Goal: Information Seeking & Learning: Learn about a topic

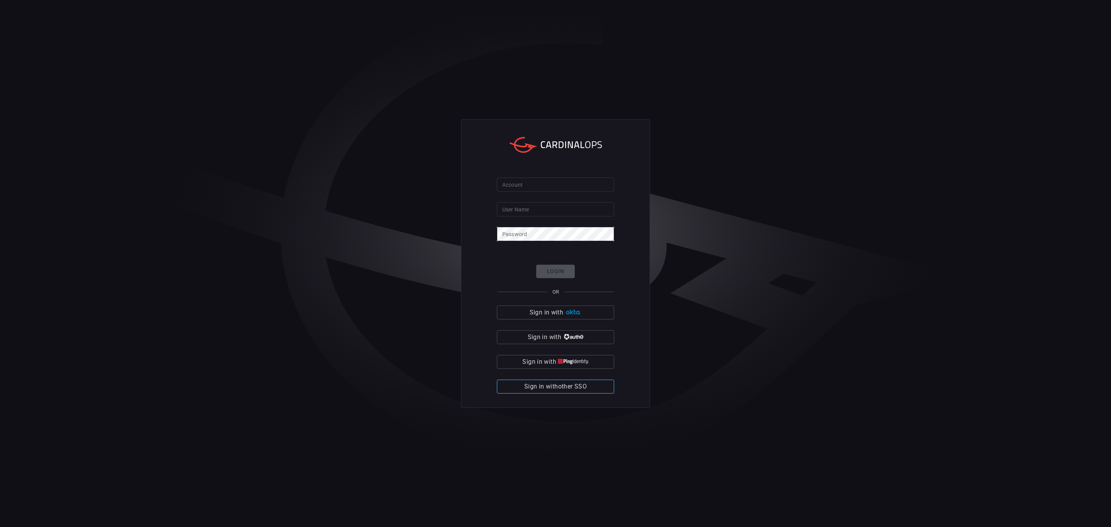
click at [561, 390] on span "Sign in with other SSO" at bounding box center [555, 386] width 62 height 11
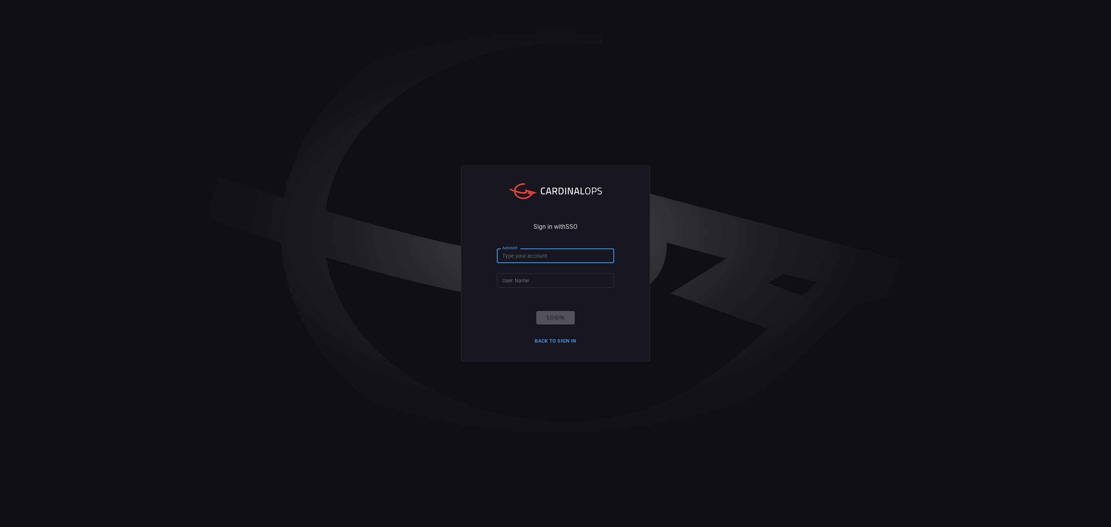
click at [574, 257] on input "Account" at bounding box center [555, 255] width 117 height 14
type input "s"
drag, startPoint x: 778, startPoint y: 347, endPoint x: 762, endPoint y: 339, distance: 18.1
click at [780, 348] on div "Sign in with SSO Account Account User Name User Name Login Back to Sign in" at bounding box center [555, 263] width 1111 height 527
click at [588, 253] on input "Account" at bounding box center [555, 255] width 117 height 14
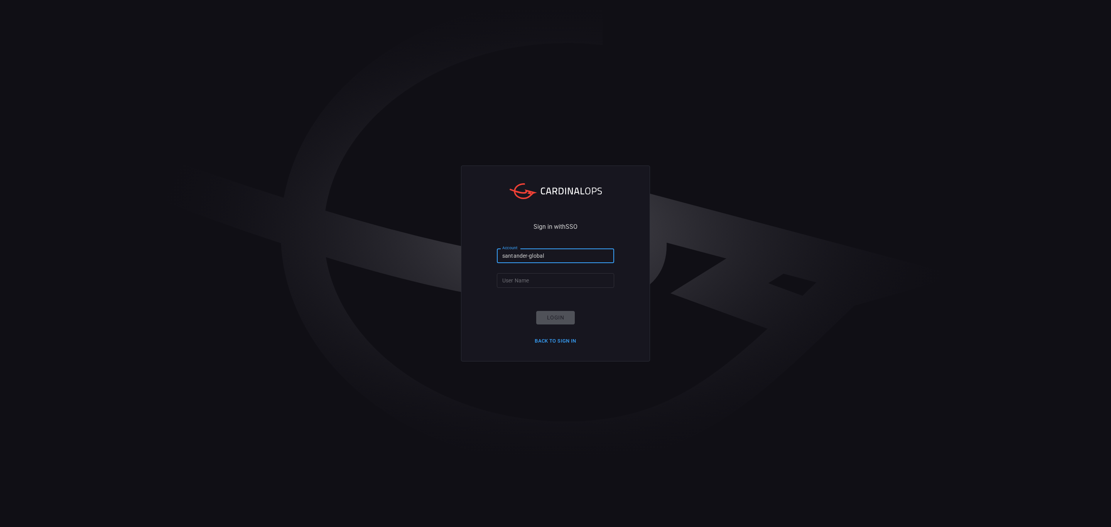
type input "santander-global"
click at [773, 329] on div "Sign in with SSO Account santander-global Account User Name User Name Login Bac…" at bounding box center [555, 263] width 1111 height 527
click at [537, 279] on input "User Name" at bounding box center [555, 280] width 117 height 14
paste input "[EMAIL_ADDRESS][PERSON_NAME][DOMAIN_NAME]"
type input "[EMAIL_ADDRESS][PERSON_NAME][DOMAIN_NAME]"
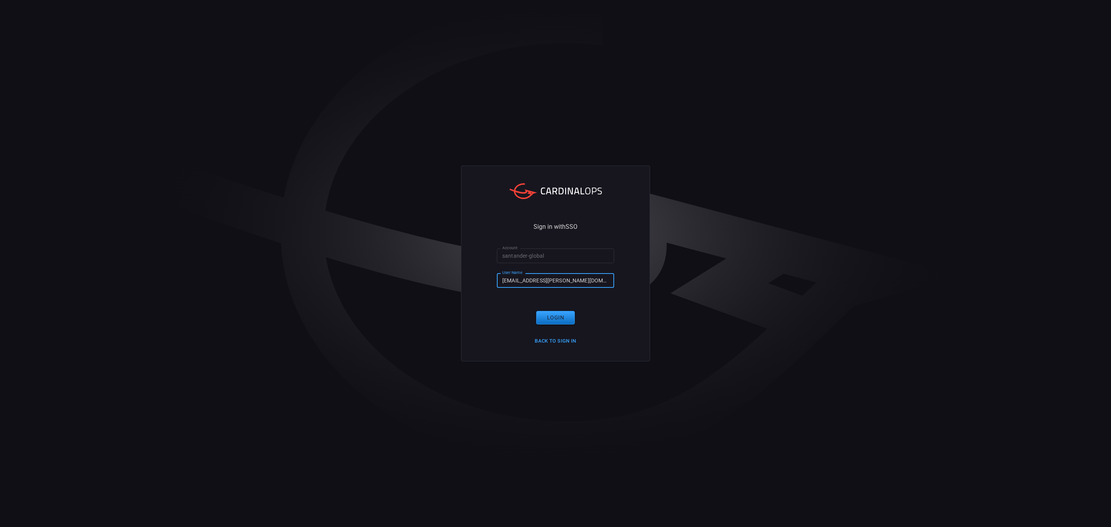
click at [552, 307] on form "Account santander-global Account User Name [PERSON_NAME][EMAIL_ADDRESS][DOMAIN_…" at bounding box center [555, 297] width 117 height 98
click at [558, 316] on button "Login" at bounding box center [555, 318] width 39 height 14
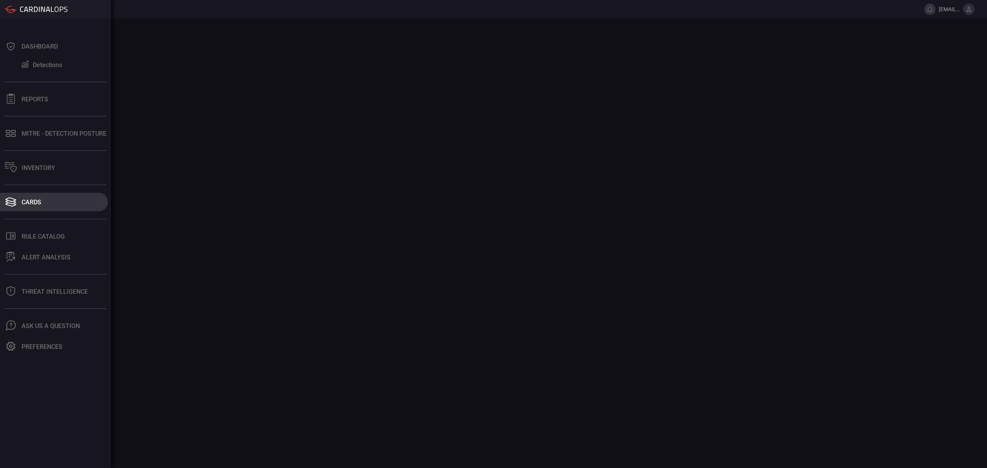
click at [40, 206] on button "Cards" at bounding box center [54, 202] width 108 height 19
click at [54, 53] on button "Dashboard" at bounding box center [54, 46] width 108 height 19
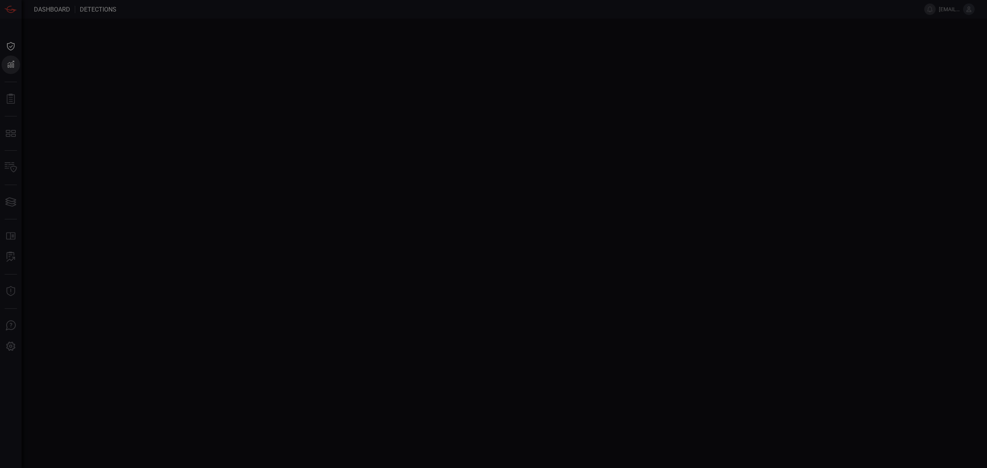
click at [16, 44] on div at bounding box center [493, 234] width 987 height 468
click at [0, 48] on div at bounding box center [493, 234] width 987 height 468
click at [7, 48] on div at bounding box center [493, 234] width 987 height 468
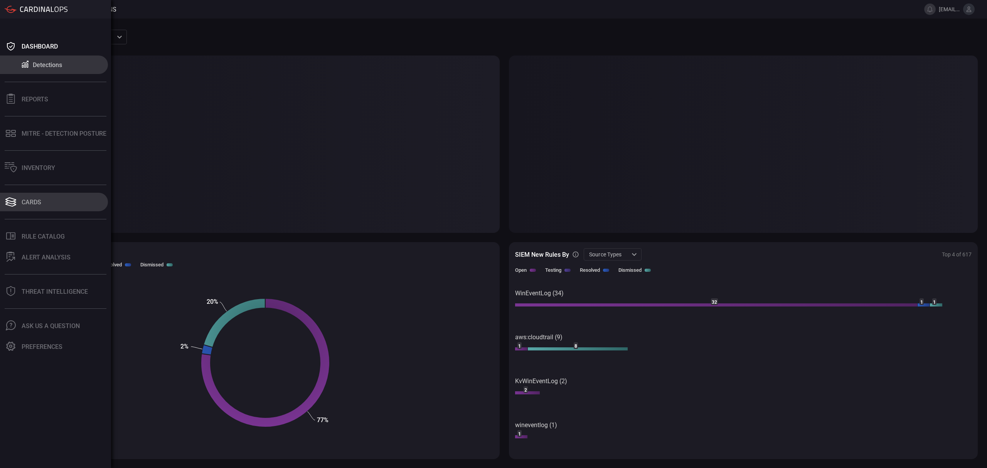
click at [50, 203] on button "Cards" at bounding box center [54, 202] width 108 height 19
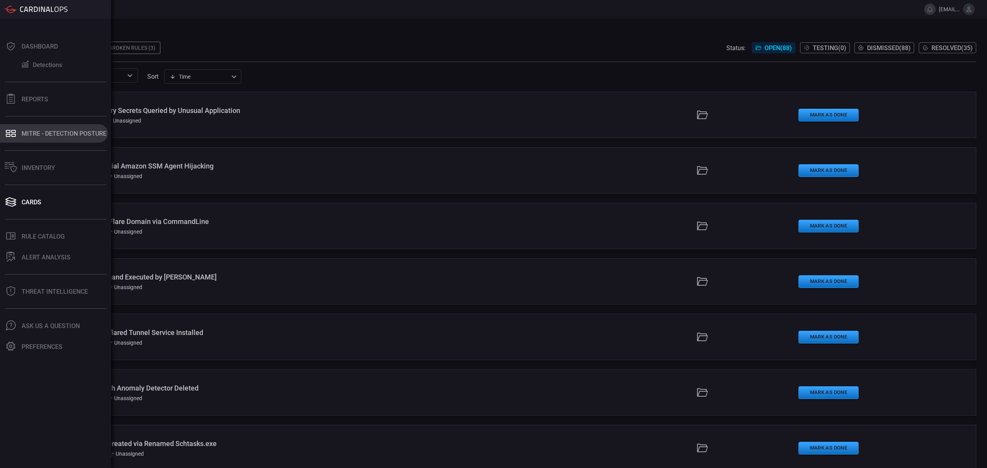
click at [65, 136] on div "MITRE - Detection Posture" at bounding box center [64, 133] width 85 height 7
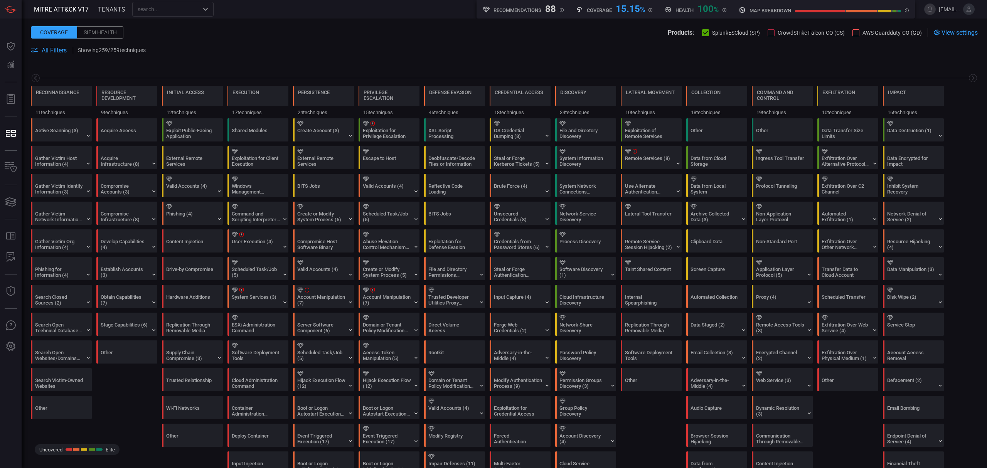
click at [729, 62] on span at bounding box center [504, 59] width 947 height 9
click at [578, 381] on div "Permission Groups Discovery (3)" at bounding box center [584, 384] width 48 height 12
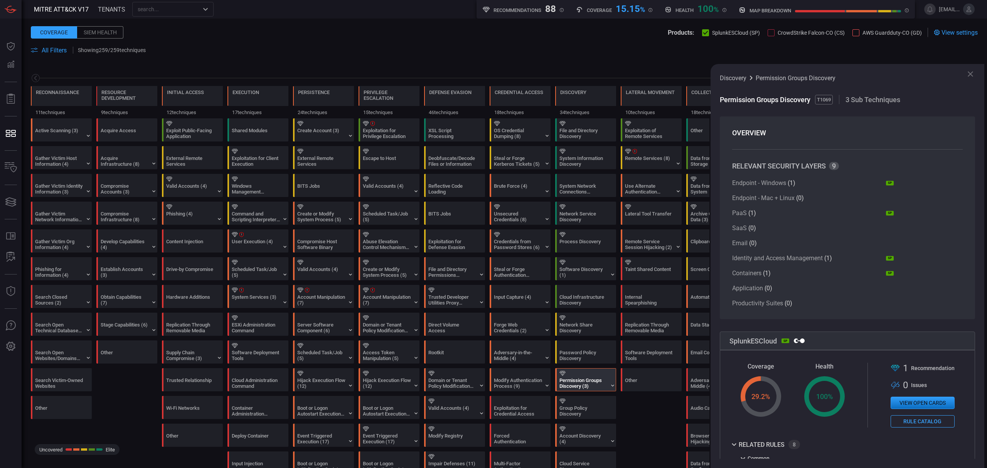
click at [659, 72] on div "Reconnaissance 11 techniques Resource Development 9 techniques Initial Access 1…" at bounding box center [505, 91] width 966 height 54
click at [970, 73] on icon at bounding box center [970, 73] width 5 height 5
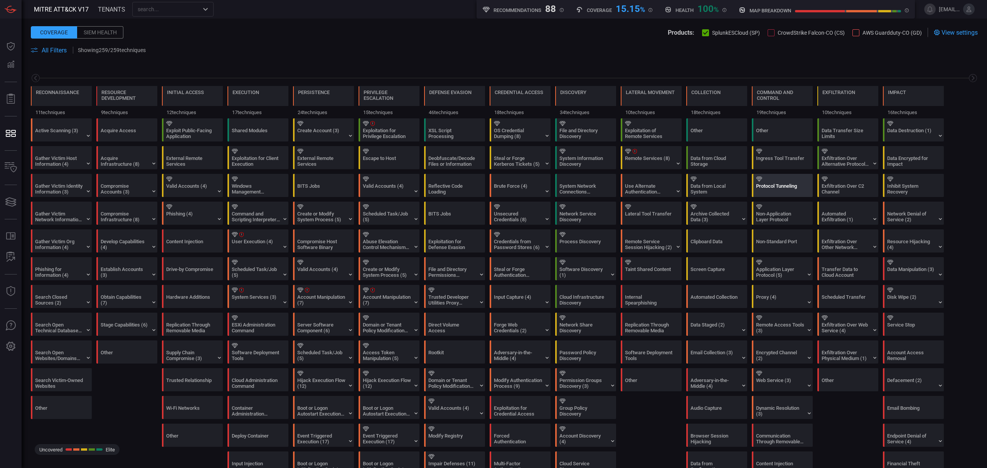
click at [784, 176] on div "Protocol Tunneling" at bounding box center [784, 185] width 61 height 22
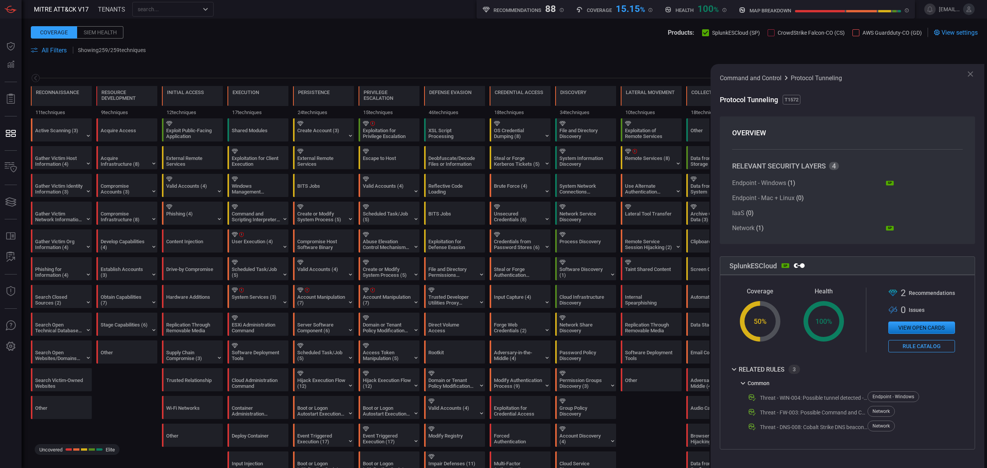
click at [971, 73] on icon at bounding box center [970, 73] width 9 height 9
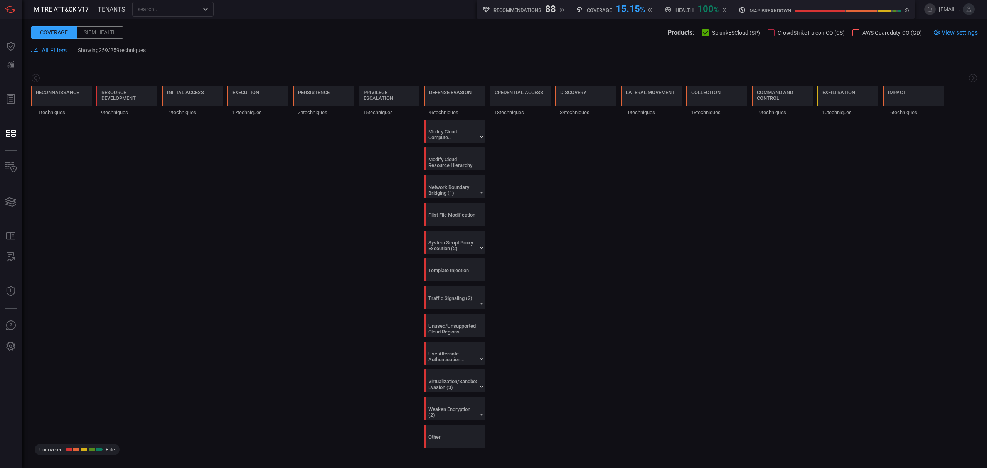
scroll to position [56, 0]
